Goal: Task Accomplishment & Management: Manage account settings

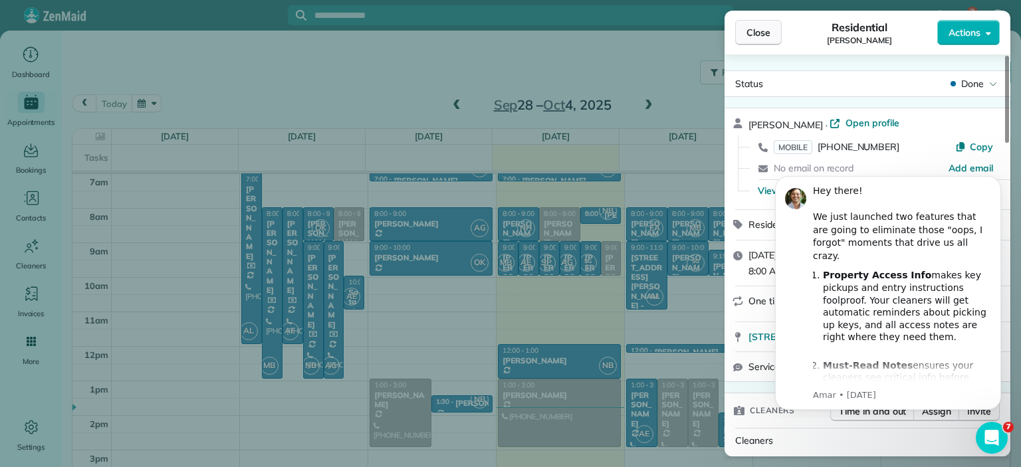
click at [759, 31] on span "Close" at bounding box center [758, 32] width 24 height 13
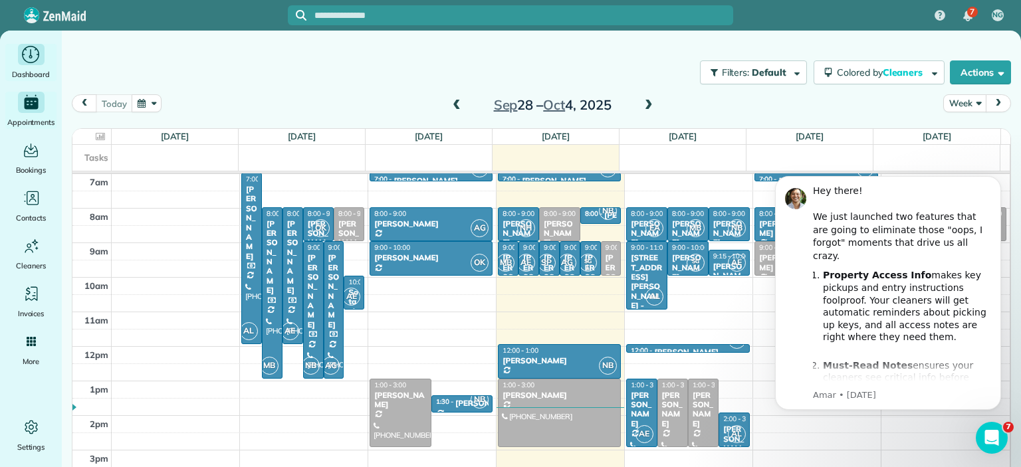
click at [33, 49] on icon "Main" at bounding box center [31, 55] width 21 height 20
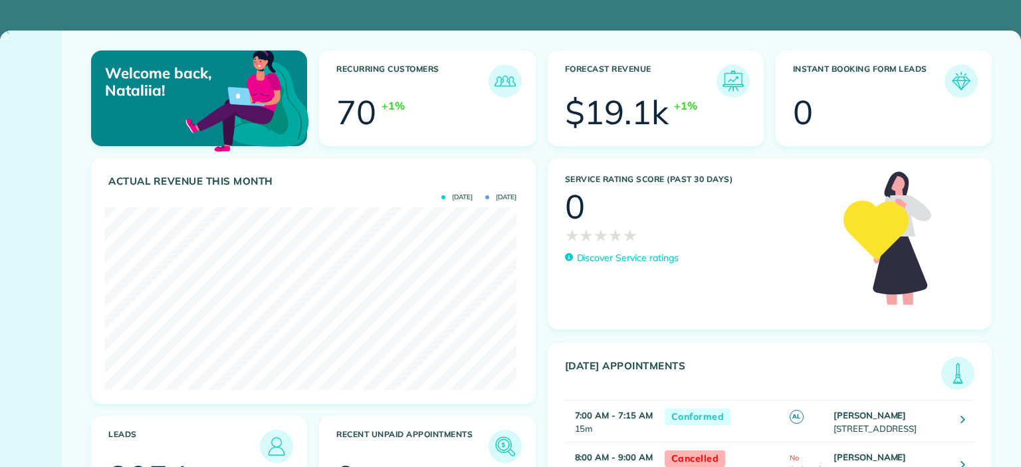
scroll to position [183, 411]
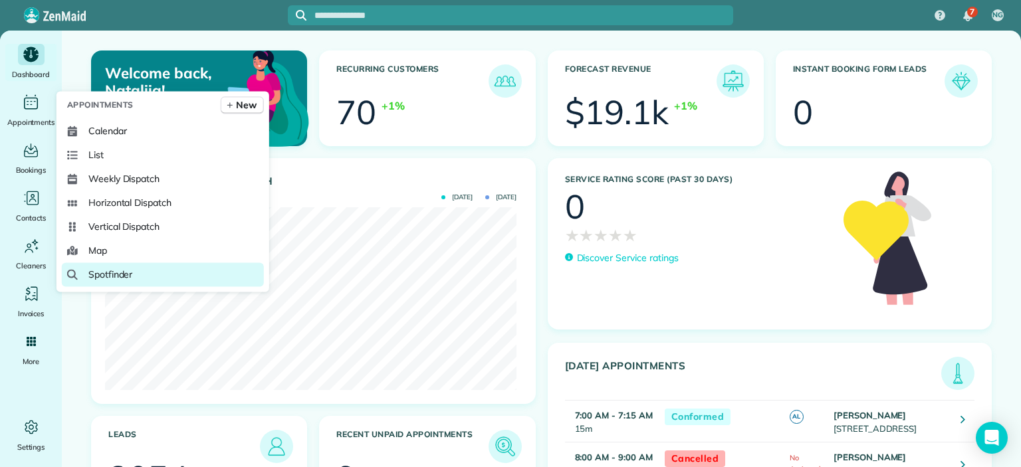
click at [100, 276] on span "Spotfinder" at bounding box center [110, 274] width 45 height 13
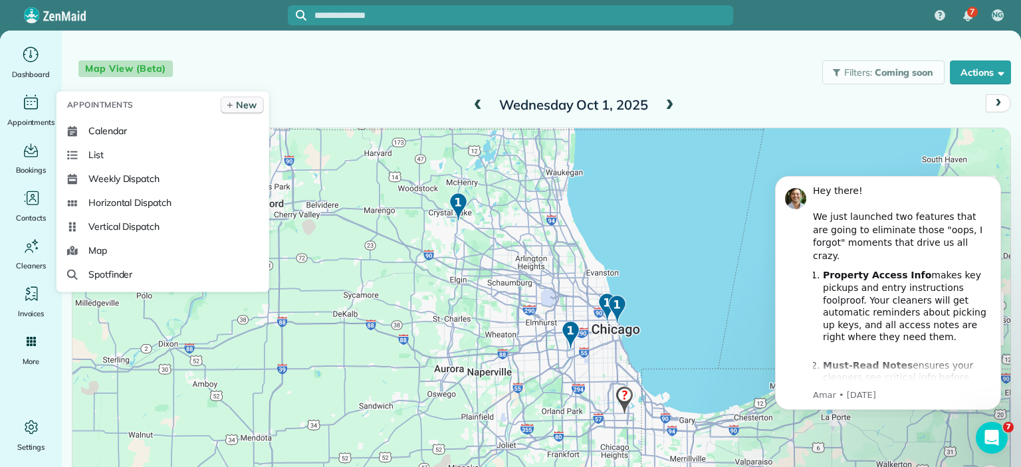
click at [250, 103] on span "New" at bounding box center [246, 104] width 21 height 13
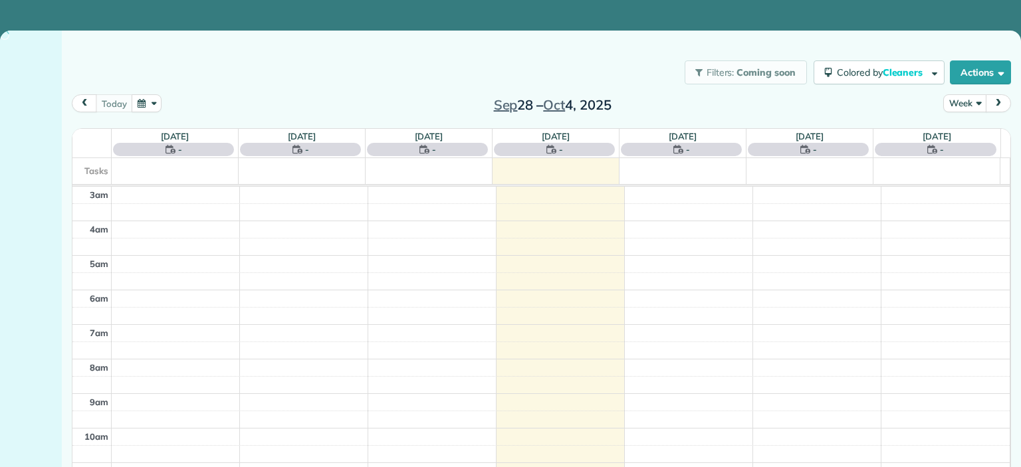
scroll to position [138, 0]
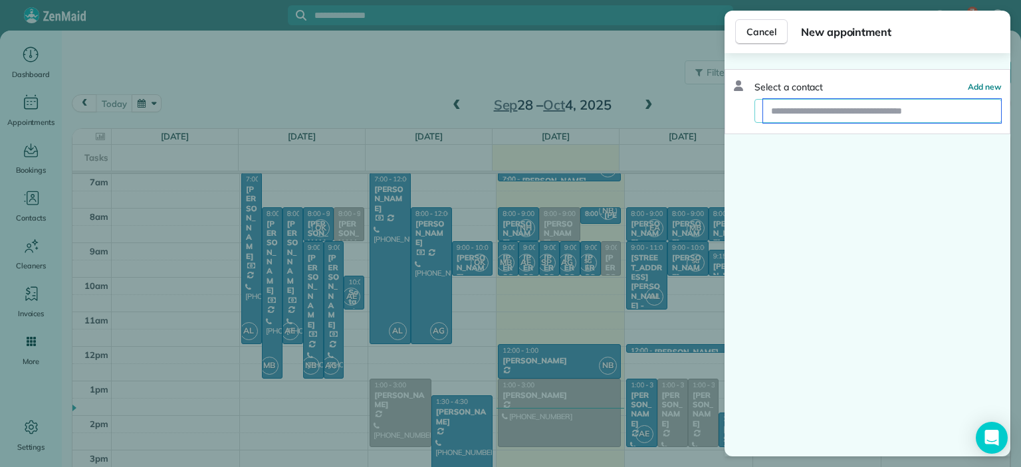
click at [804, 109] on input "text" at bounding box center [882, 111] width 238 height 24
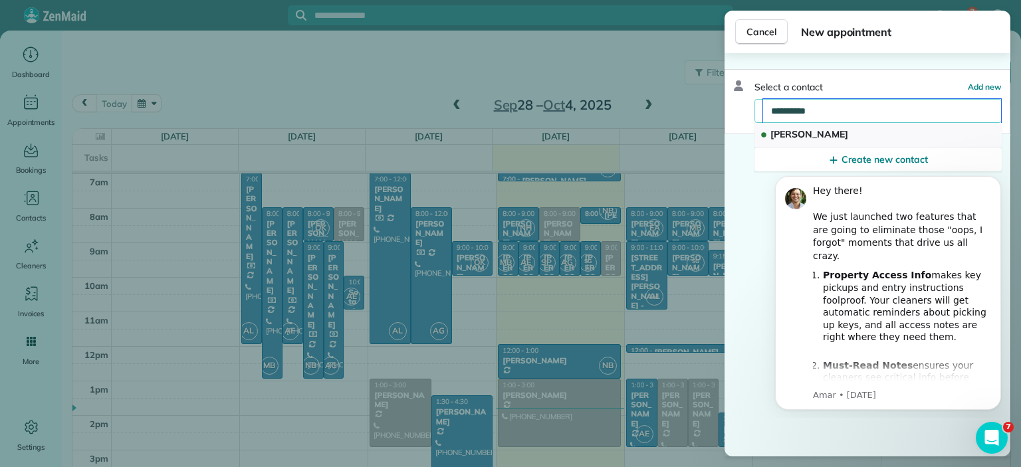
type input "**********"
click at [832, 130] on span "[PERSON_NAME]" at bounding box center [809, 134] width 78 height 12
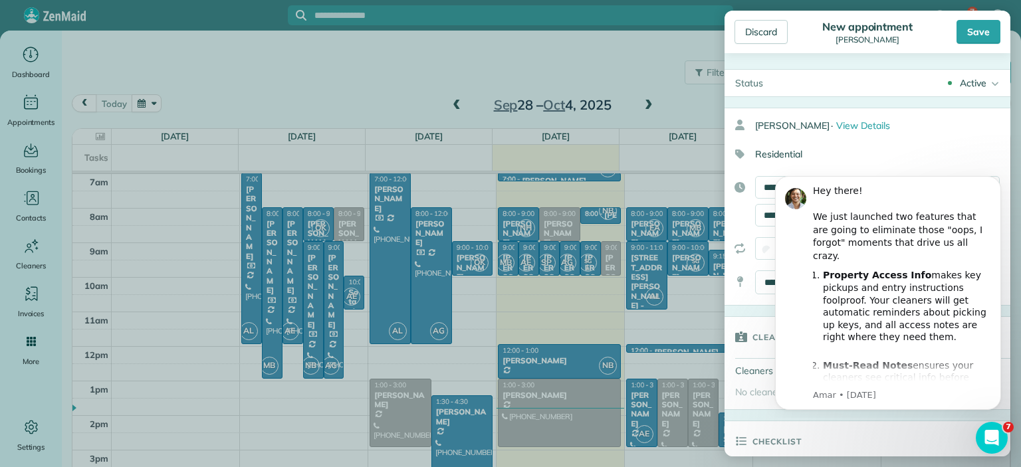
click at [904, 58] on div "Status Active Active Conformed Cancelled Done ·" at bounding box center [867, 254] width 286 height 403
click at [1000, 176] on icon "Dismiss notification" at bounding box center [997, 179] width 7 height 7
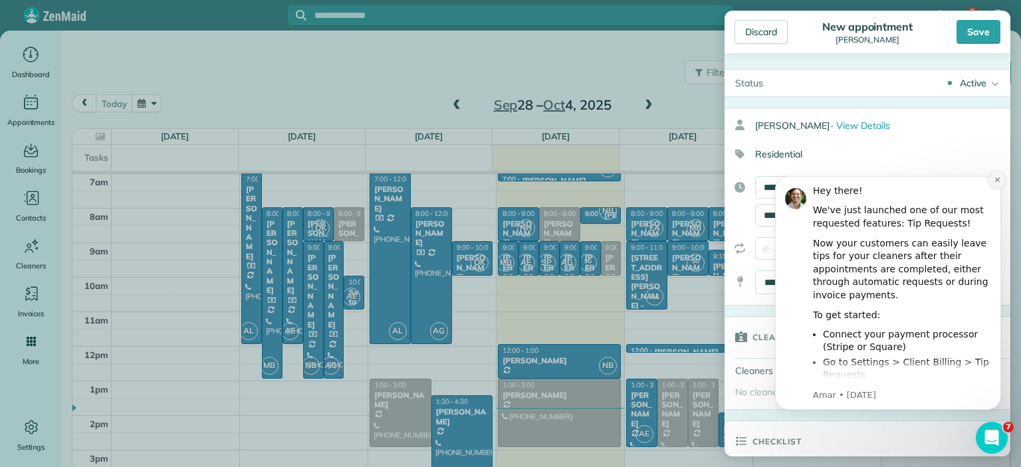
drag, startPoint x: 1001, startPoint y: 179, endPoint x: 1760, endPoint y: 344, distance: 776.5
click at [1001, 179] on button "Dismiss notification" at bounding box center [996, 179] width 17 height 17
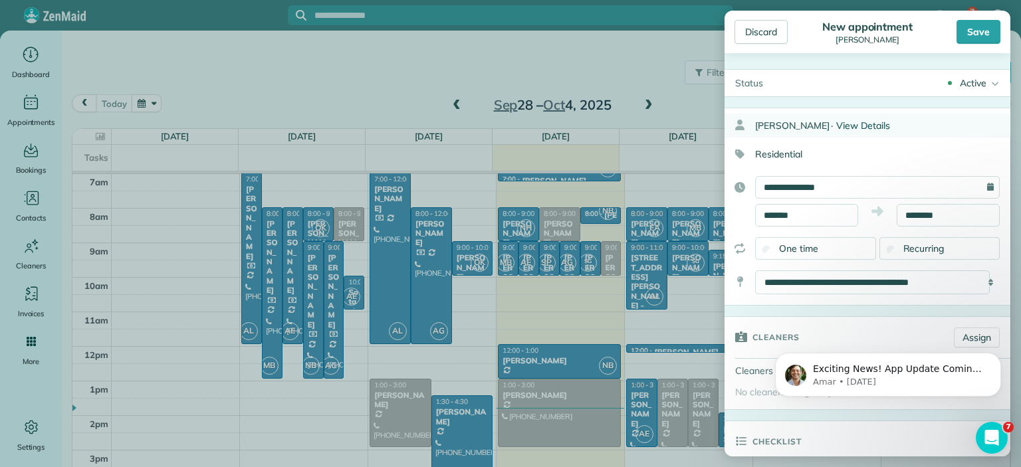
click at [878, 121] on span "View Details" at bounding box center [863, 126] width 54 height 12
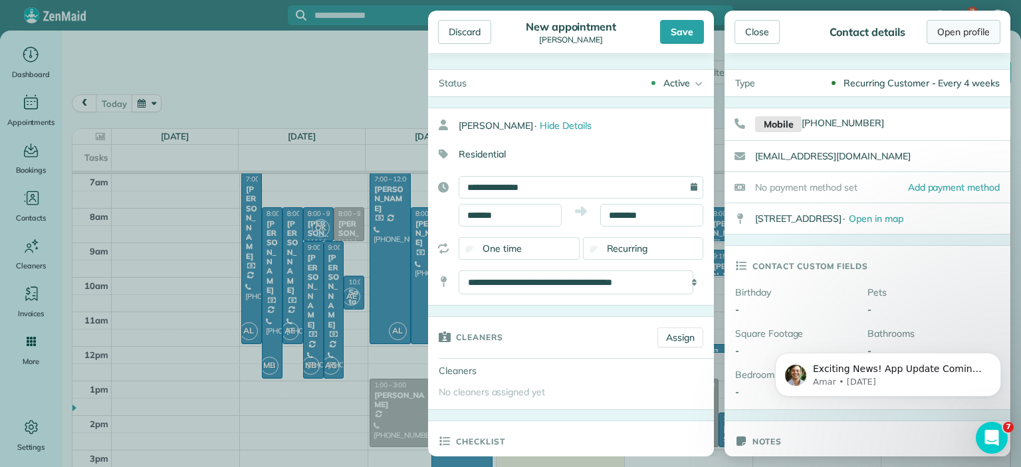
click at [962, 28] on link "Open profile" at bounding box center [963, 32] width 74 height 24
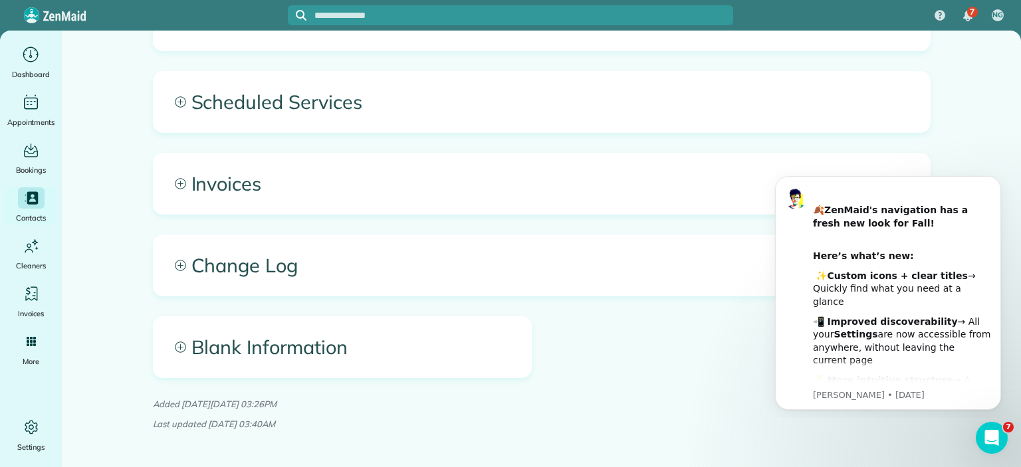
click at [290, 98] on span "Scheduled Services" at bounding box center [542, 102] width 776 height 60
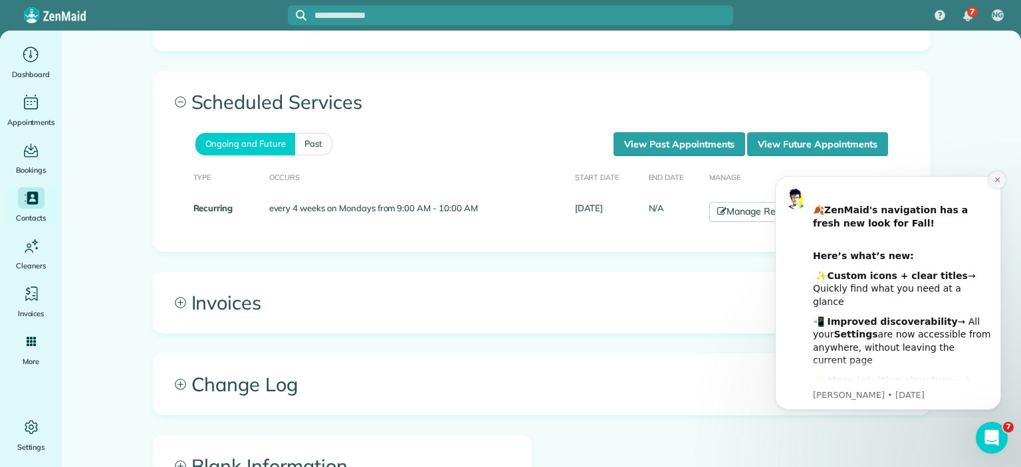
click at [998, 179] on icon "Dismiss notification" at bounding box center [996, 179] width 5 height 5
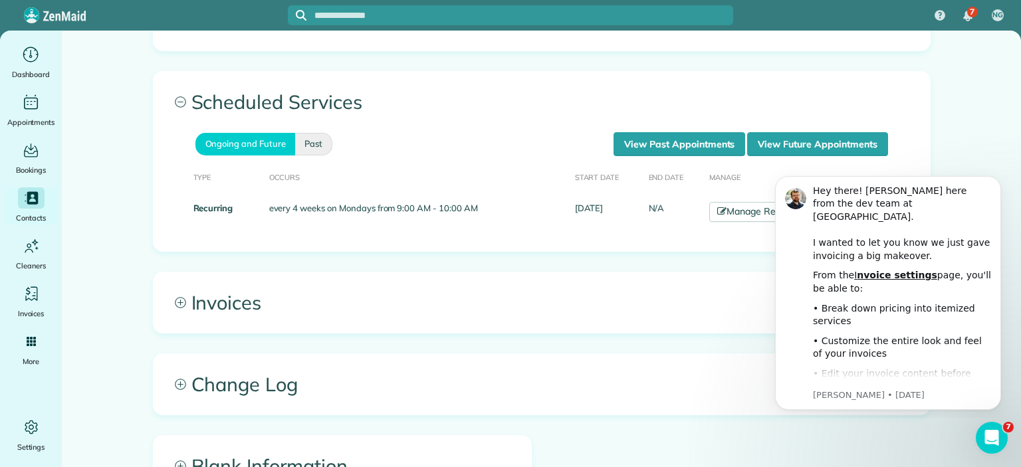
click at [313, 142] on link "Past" at bounding box center [313, 144] width 37 height 23
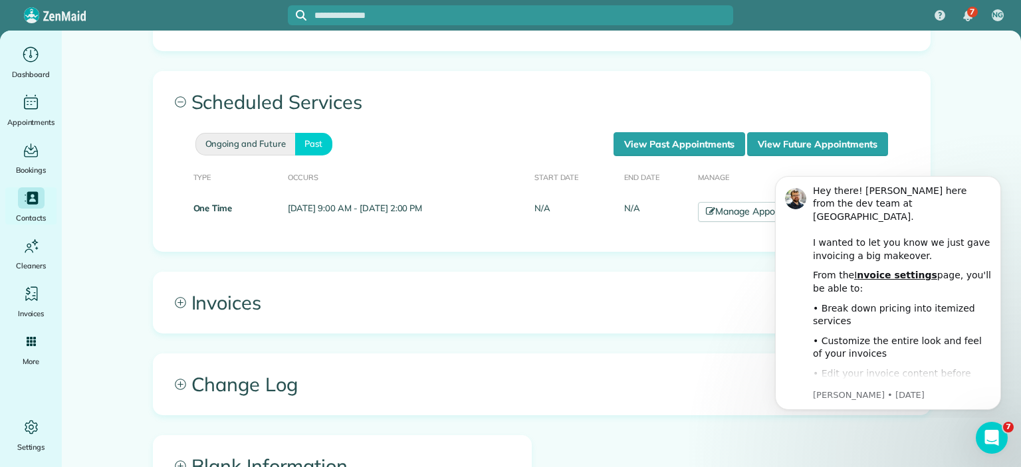
click at [228, 136] on link "Ongoing and Future" at bounding box center [245, 144] width 100 height 23
